Goal: Use online tool/utility: Use online tool/utility

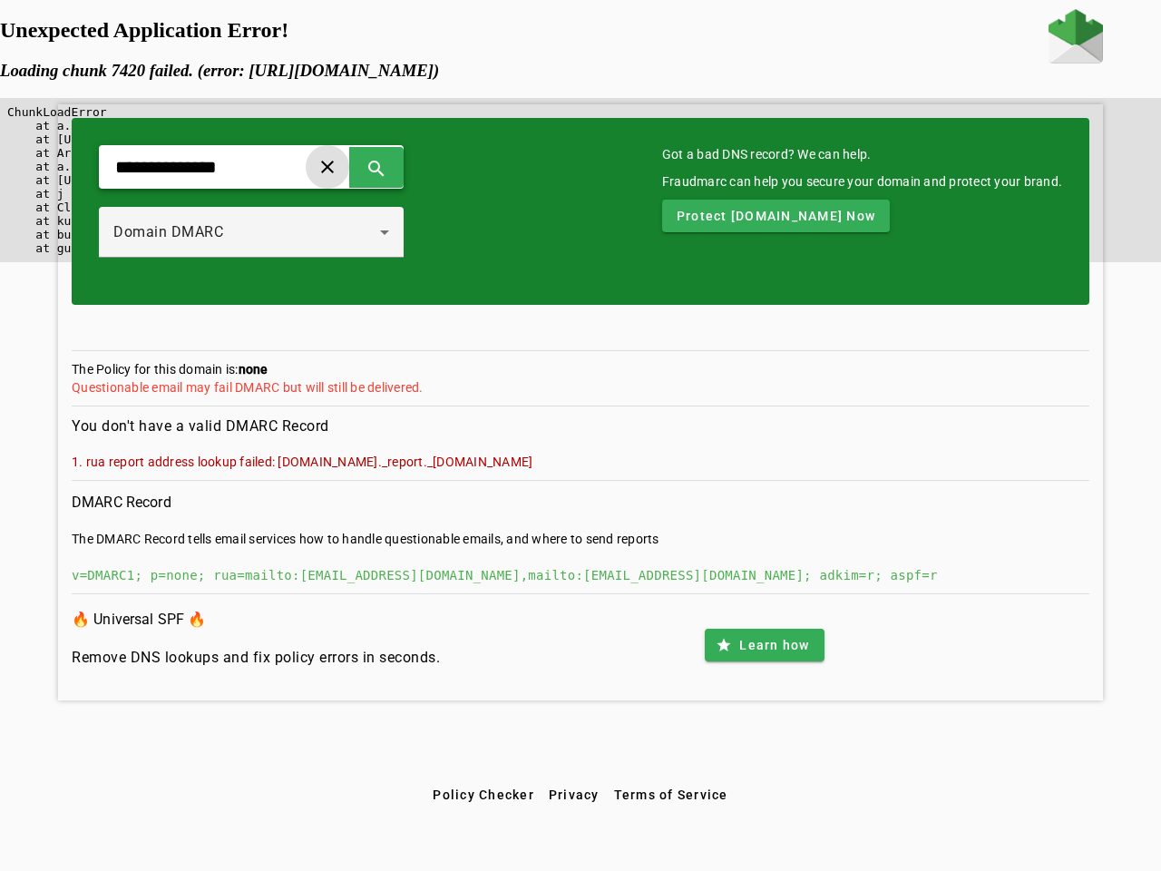
click at [349, 167] on span at bounding box center [328, 167] width 44 height 44
click at [398, 167] on span at bounding box center [377, 167] width 44 height 44
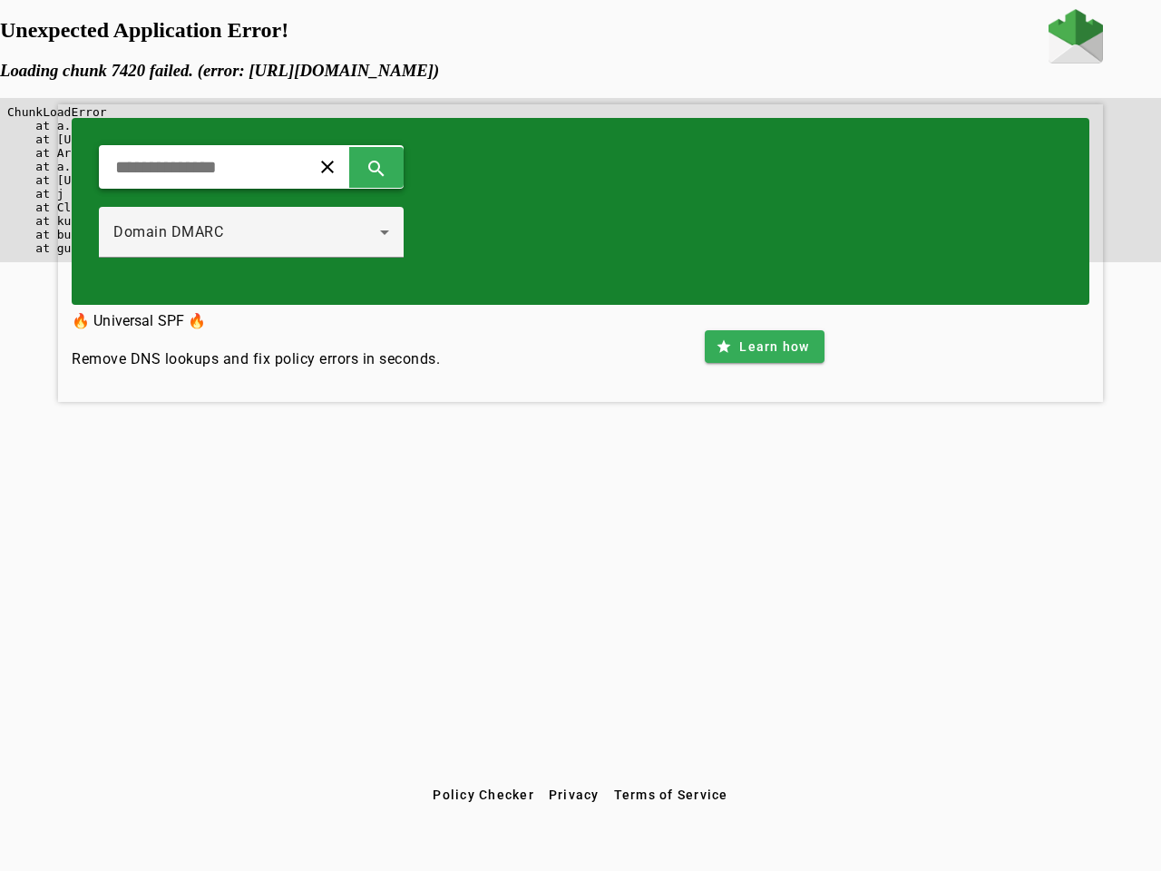
click at [270, 232] on div "Domain DMARC" at bounding box center [246, 232] width 267 height 22
click at [775, 216] on div "clear search Domain DMARC" at bounding box center [580, 211] width 1017 height 187
click at [764, 645] on div "clear search Domain DMARC 🔥 Universal SPF 🔥 Remove DNS lookups and fix policy e…" at bounding box center [580, 393] width 1161 height 769
click at [482, 794] on span "Policy Checker" at bounding box center [484, 794] width 102 height 15
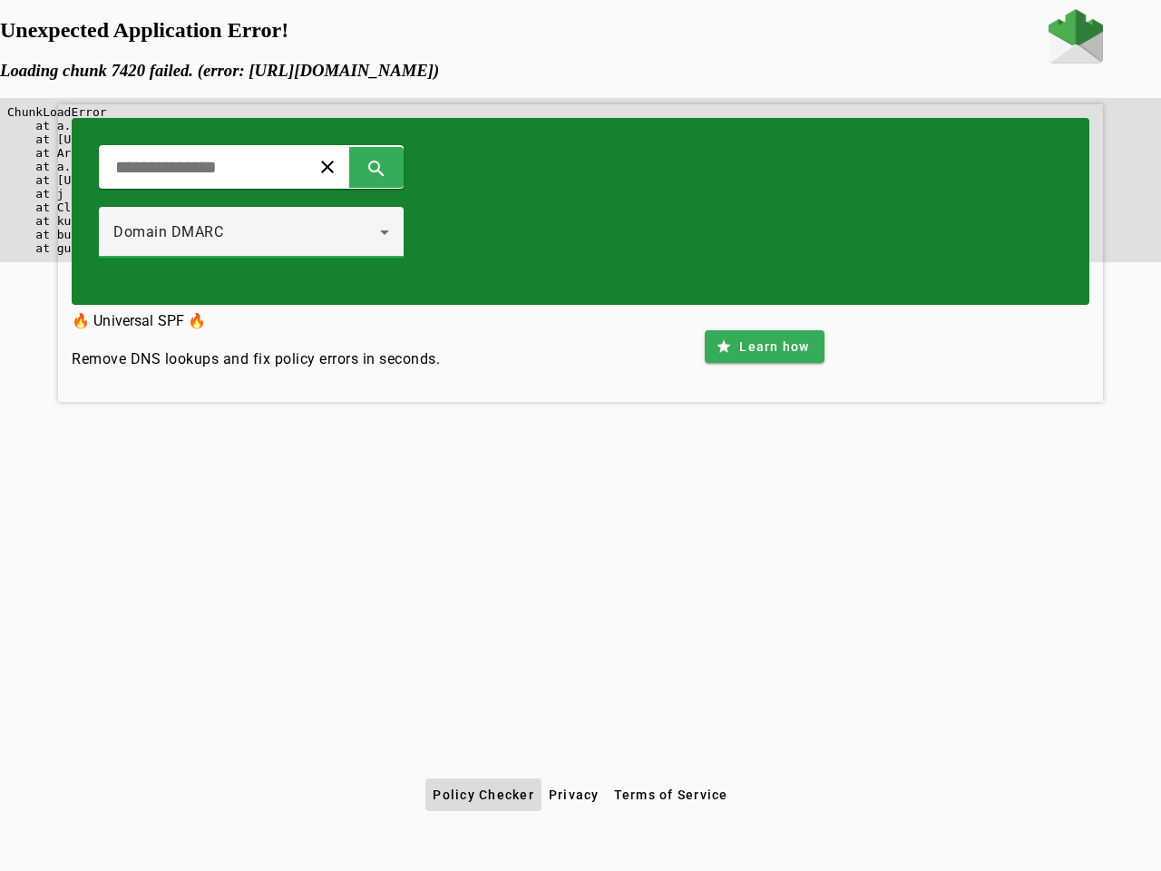
click at [574, 794] on span "Privacy" at bounding box center [574, 794] width 51 height 15
click at [670, 794] on span "Terms of Service" at bounding box center [671, 794] width 114 height 15
